Goal: Find contact information: Find contact information

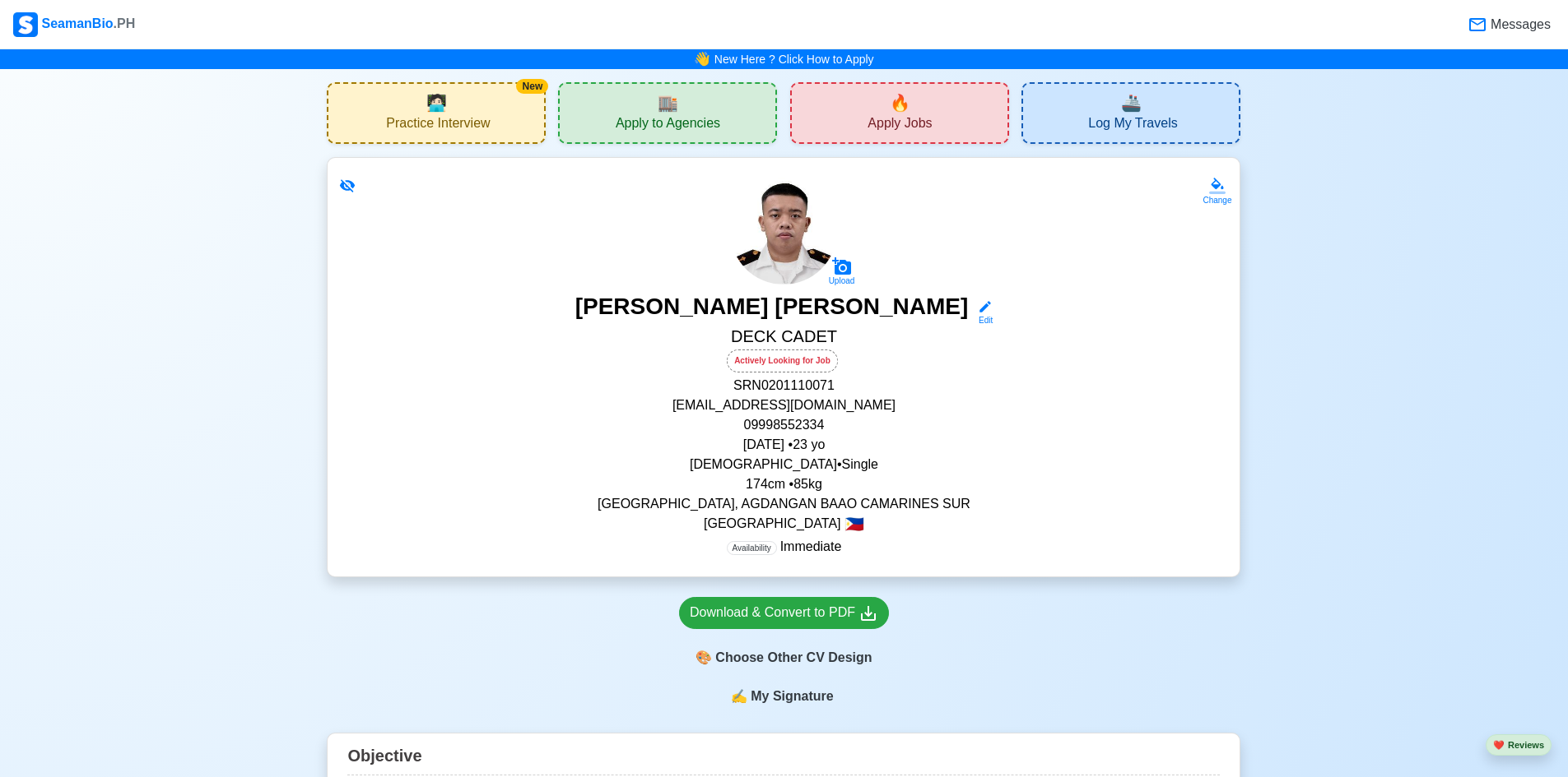
click at [721, 122] on div "🏬 Apply to Agencies" at bounding box center [667, 114] width 219 height 62
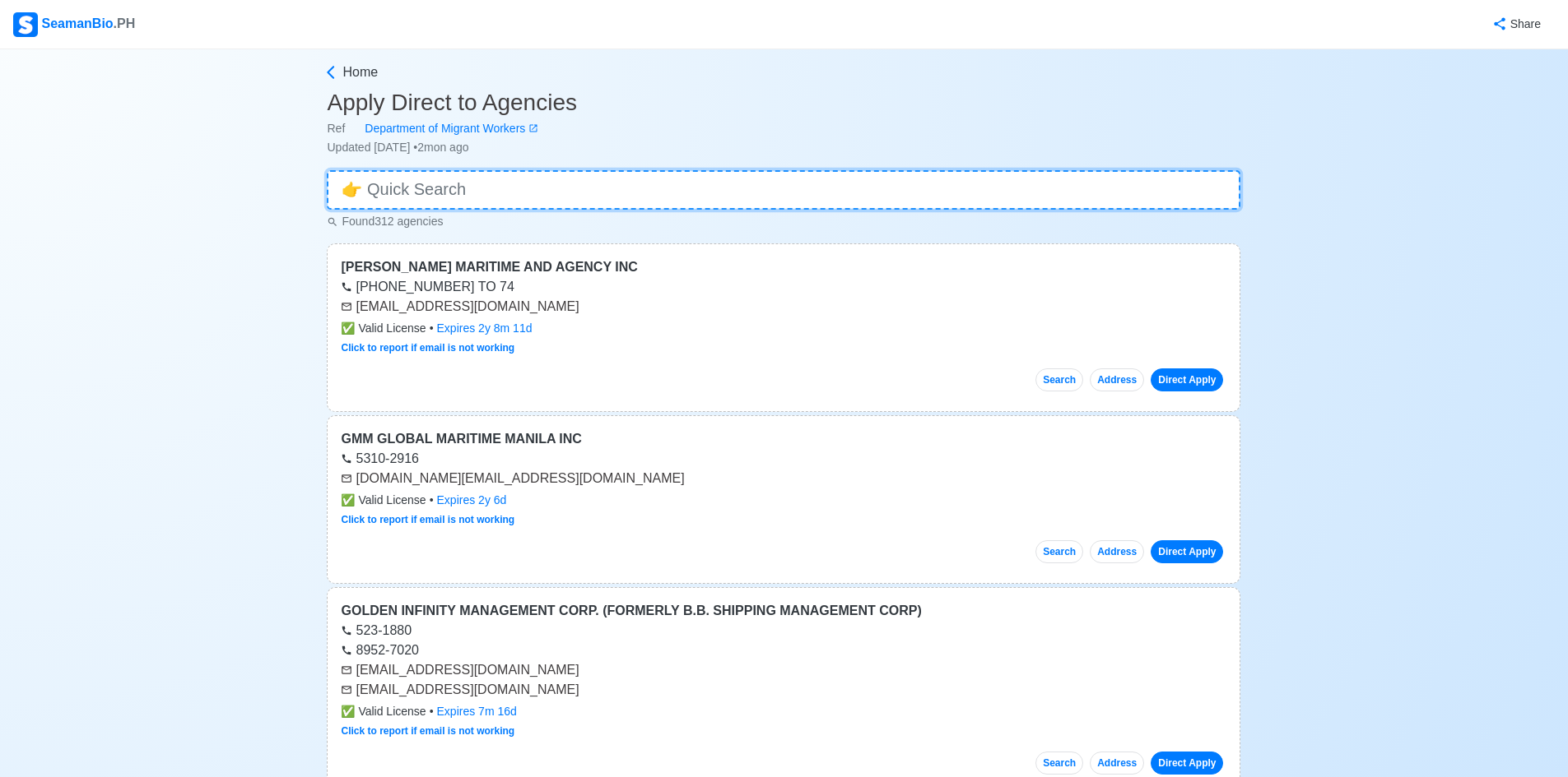
click at [752, 176] on input at bounding box center [783, 190] width 913 height 40
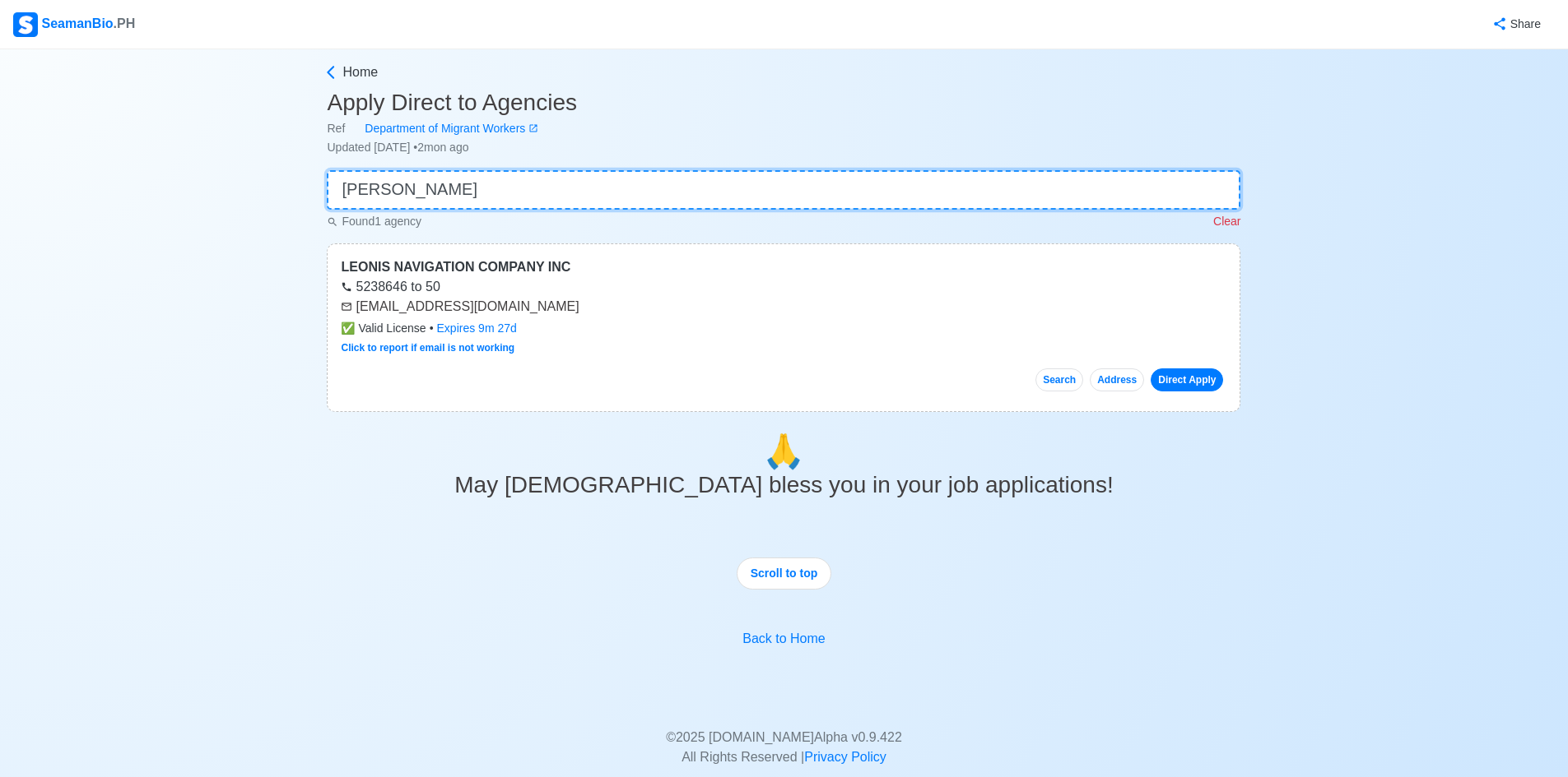
type input "[PERSON_NAME]"
drag, startPoint x: 562, startPoint y: 312, endPoint x: 351, endPoint y: 315, distance: 211.0
click at [351, 315] on div "[EMAIL_ADDRESS][DOMAIN_NAME]" at bounding box center [784, 307] width 886 height 20
copy div "[EMAIL_ADDRESS][DOMAIN_NAME]"
